Goal: Transaction & Acquisition: Purchase product/service

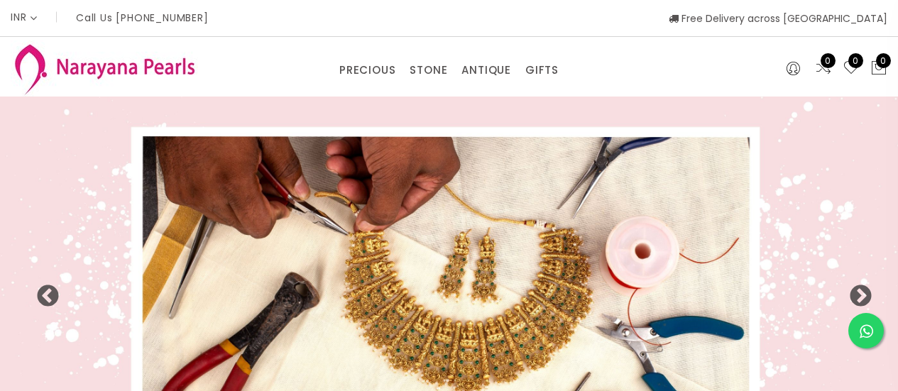
select select "INR"
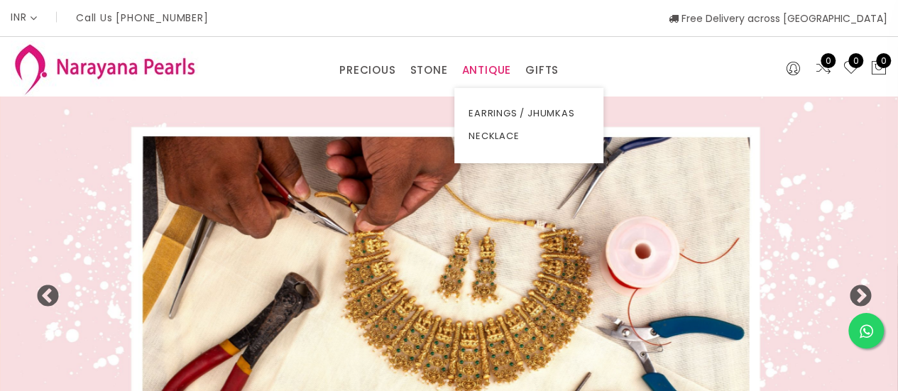
click at [475, 76] on link "ANTIQUE" at bounding box center [487, 70] width 50 height 21
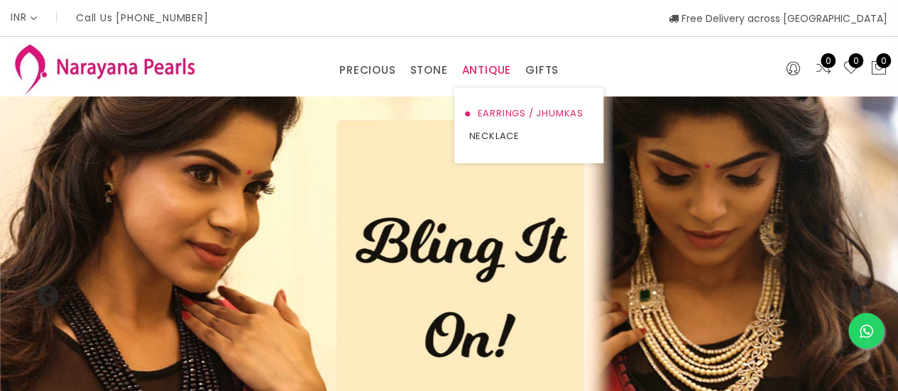
click at [517, 113] on link "EARRINGS / JHUMKAS" at bounding box center [529, 113] width 121 height 23
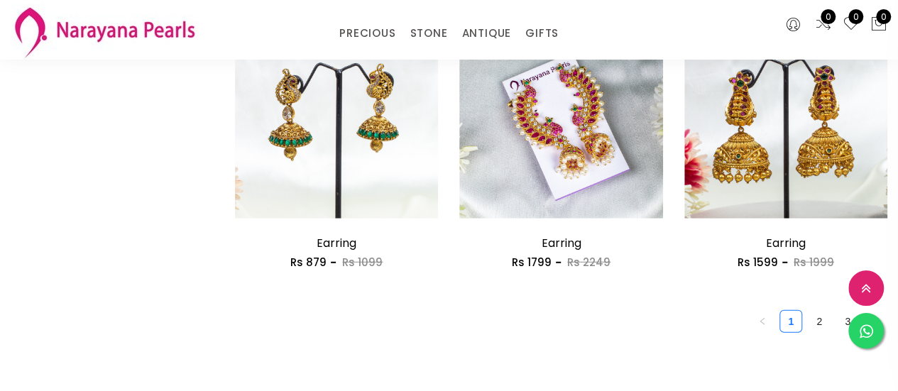
scroll to position [1918, 0]
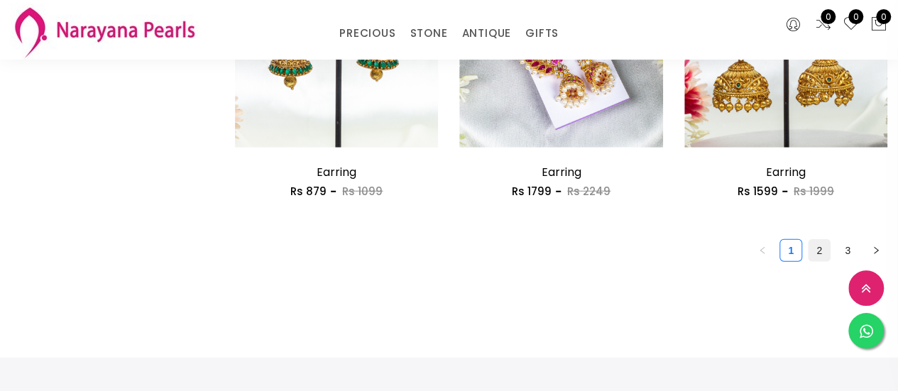
click at [815, 258] on link "2" at bounding box center [819, 250] width 21 height 21
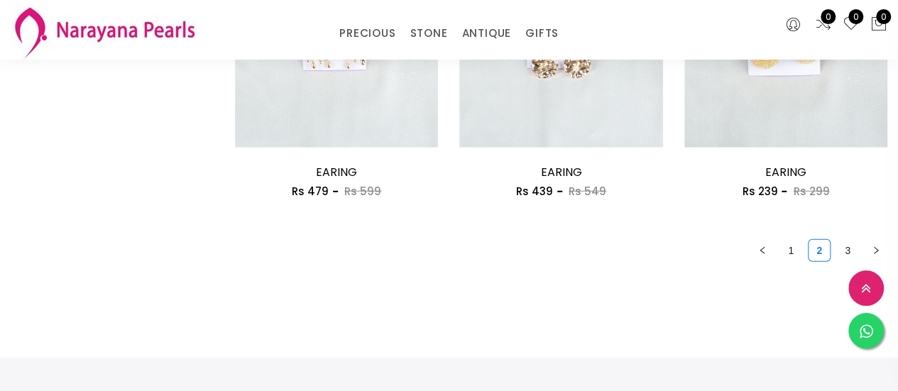
scroll to position [1847, 0]
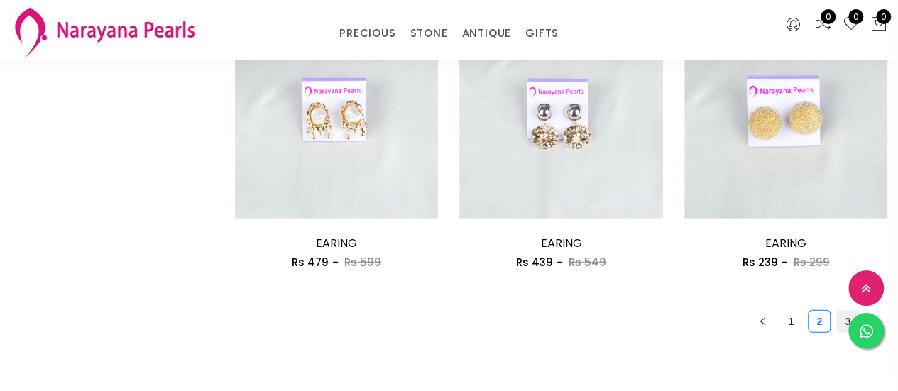
click at [841, 317] on link "3" at bounding box center [847, 321] width 21 height 21
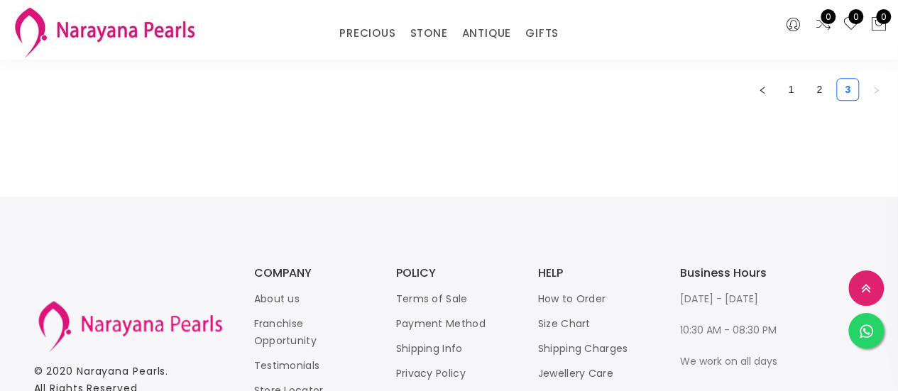
scroll to position [568, 0]
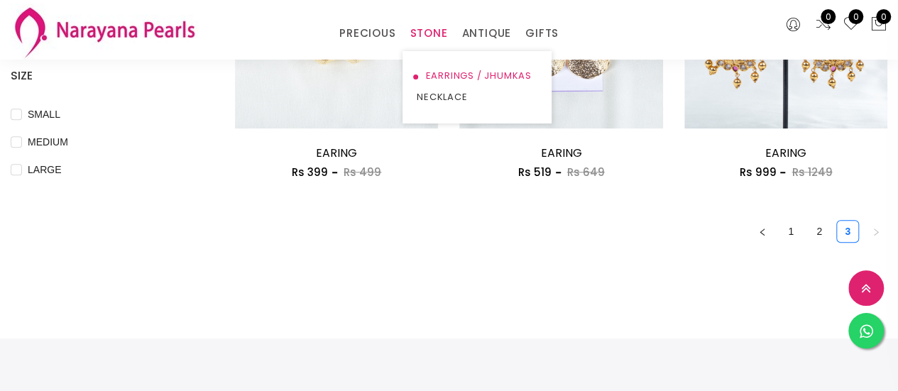
click at [443, 72] on link "EARRINGS / JHUMKAS" at bounding box center [477, 75] width 121 height 21
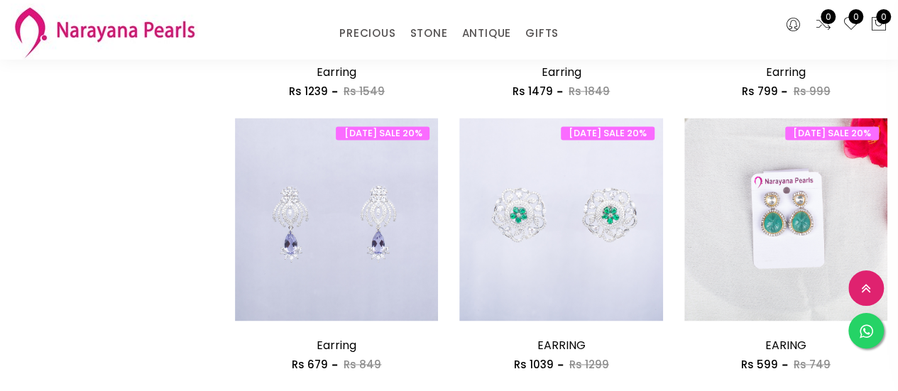
scroll to position [497, 0]
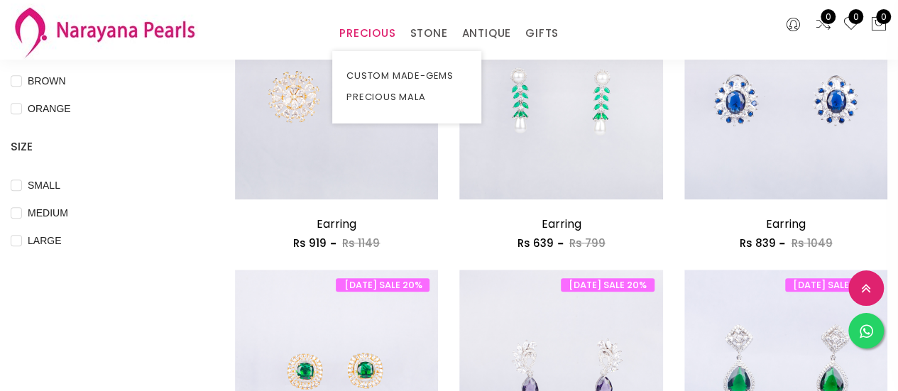
click at [349, 27] on link "PRECIOUS" at bounding box center [368, 33] width 56 height 21
click at [374, 71] on link "CUSTOM MADE-GEMS" at bounding box center [407, 75] width 121 height 21
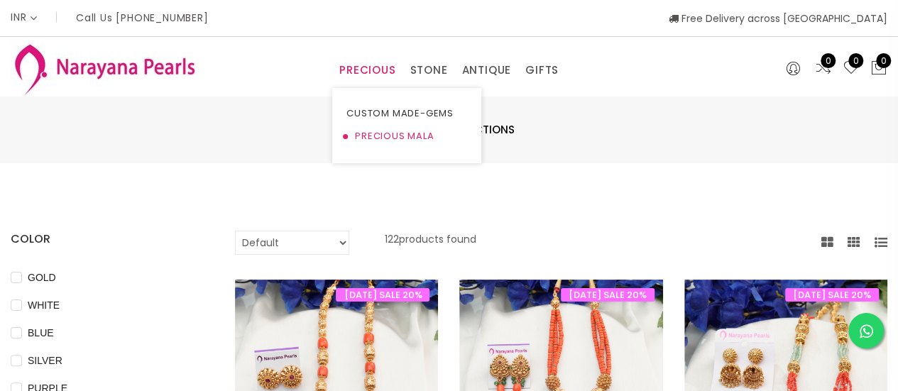
click at [384, 130] on link "PRECIOUS MALA" at bounding box center [407, 136] width 121 height 23
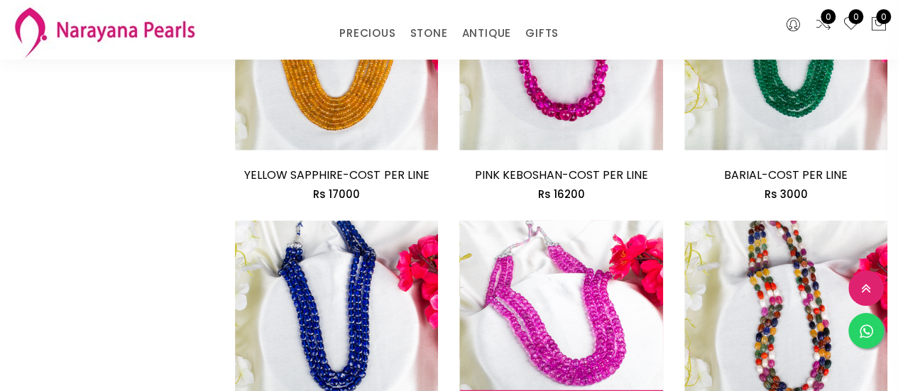
scroll to position [1847, 0]
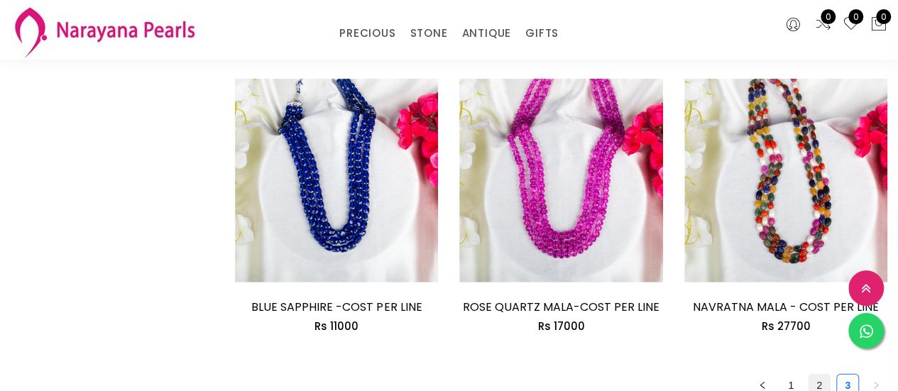
click at [818, 375] on link "2" at bounding box center [819, 385] width 21 height 21
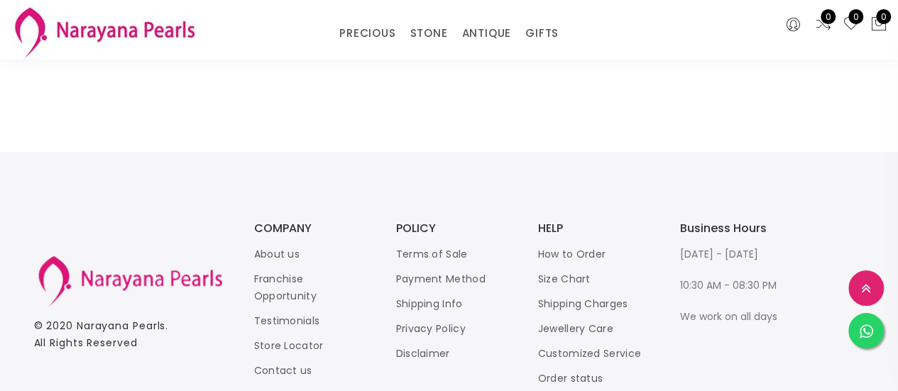
scroll to position [2060, 0]
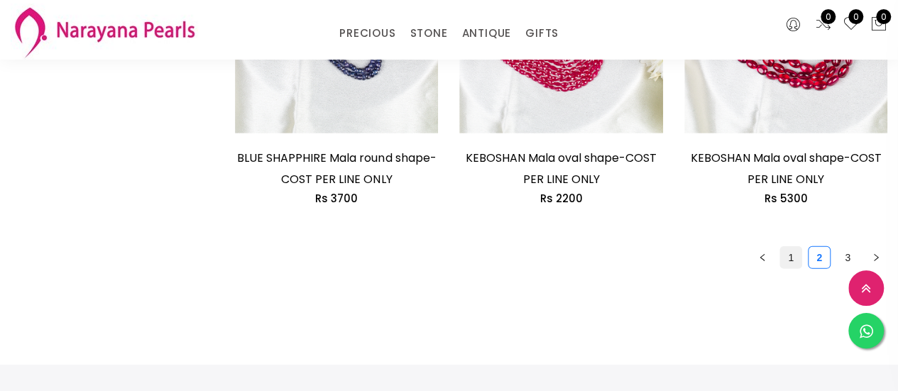
click at [788, 264] on link "1" at bounding box center [791, 257] width 21 height 21
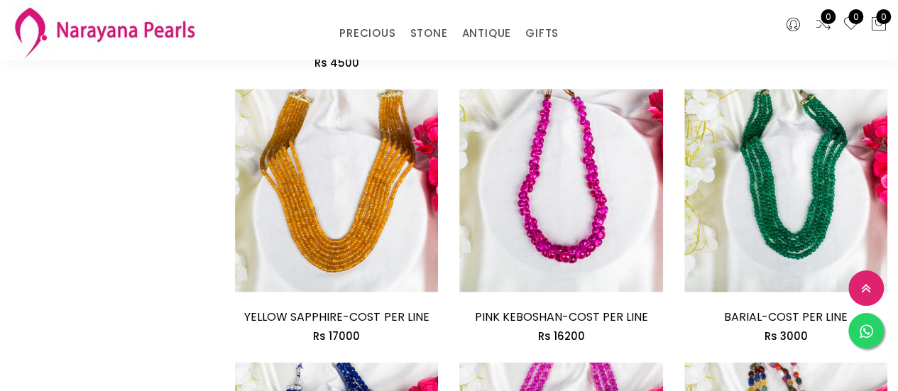
scroll to position [1989, 0]
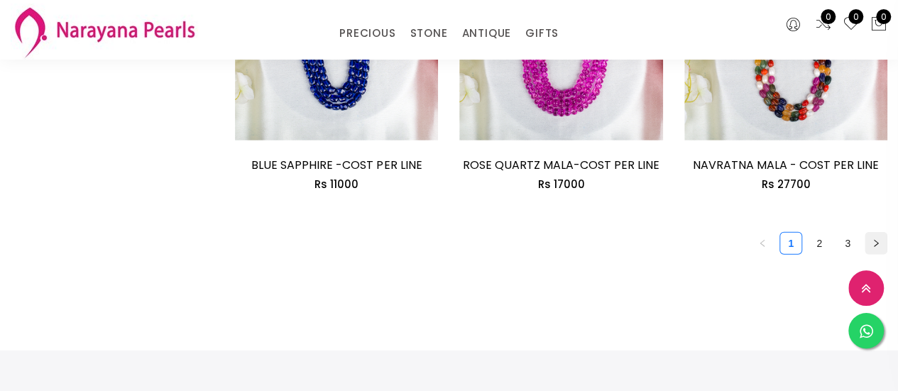
click at [880, 239] on icon "right" at bounding box center [876, 243] width 9 height 9
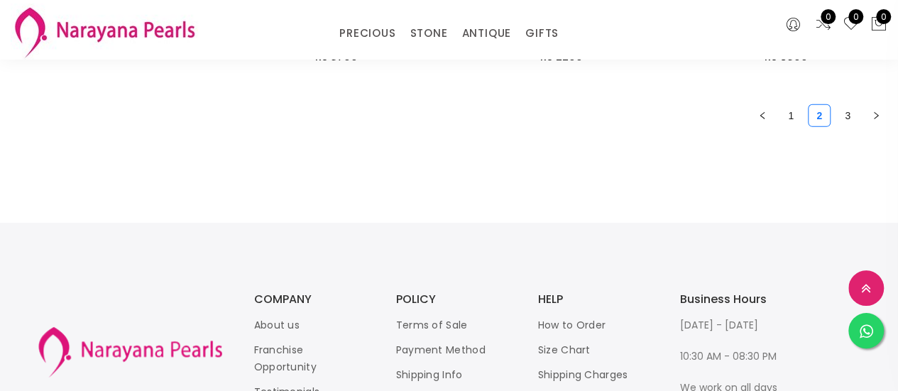
scroll to position [2131, 0]
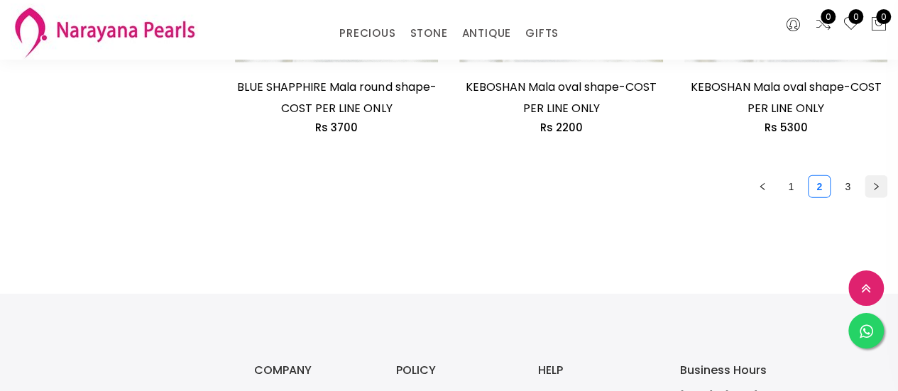
click at [878, 184] on icon "right" at bounding box center [876, 187] width 9 height 9
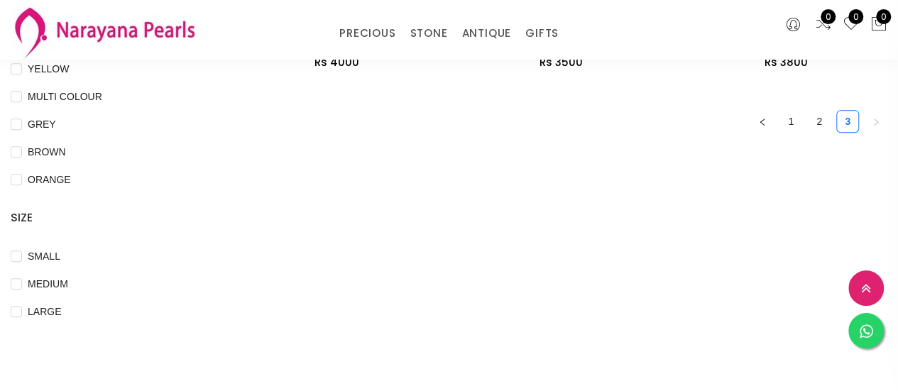
scroll to position [568, 0]
